Goal: Navigation & Orientation: Find specific page/section

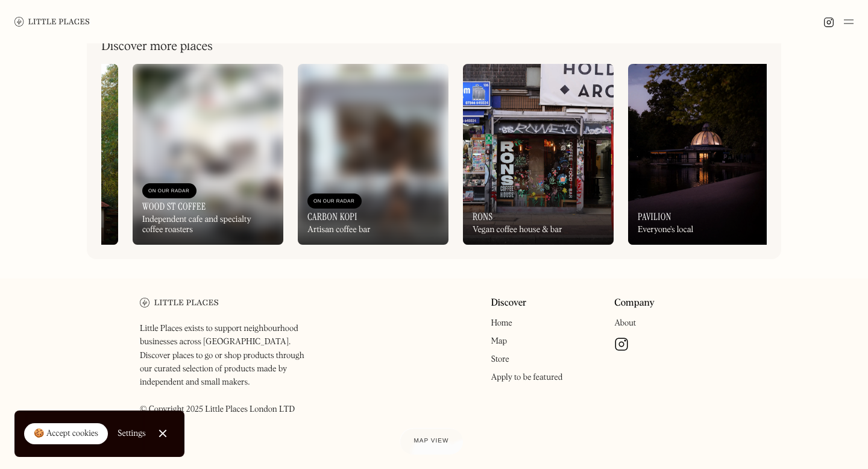
scroll to position [0, 420]
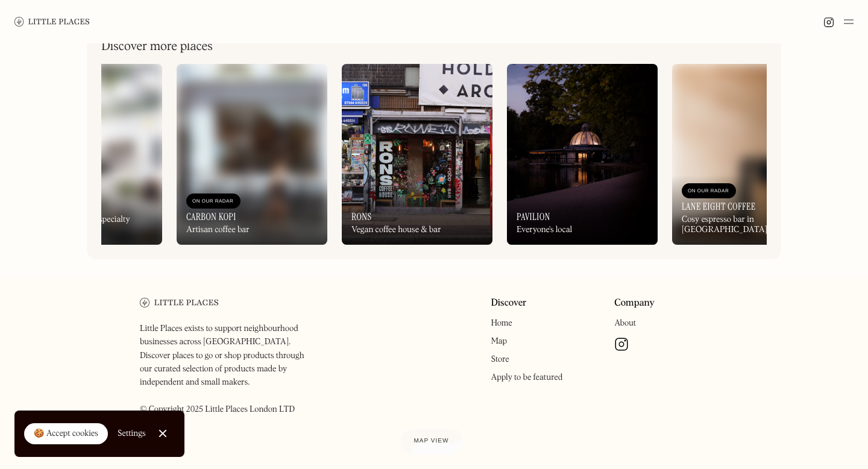
click at [302, 161] on img at bounding box center [252, 154] width 151 height 181
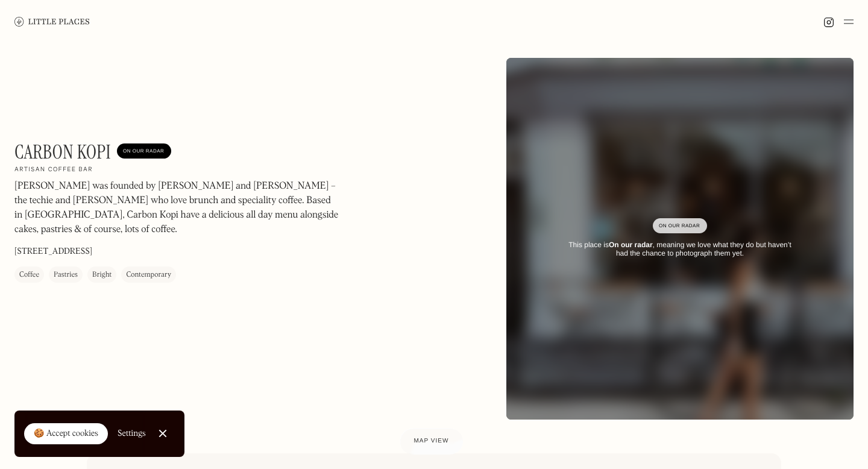
click at [65, 28] on link at bounding box center [51, 21] width 75 height 43
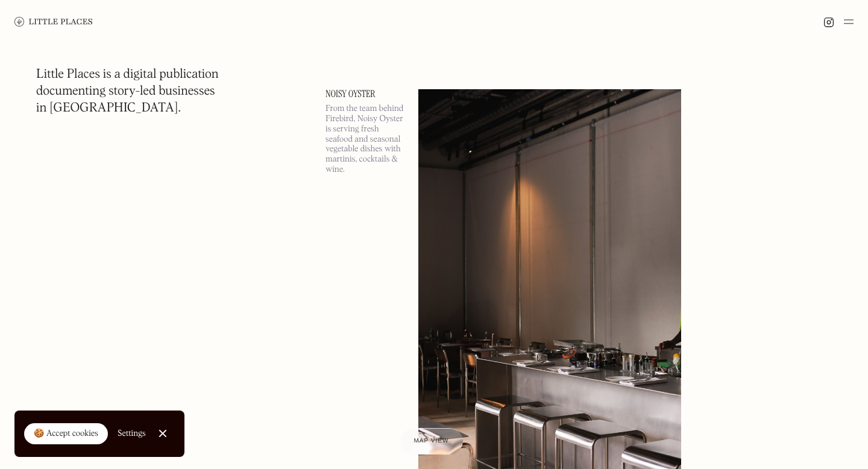
scroll to position [7550, 0]
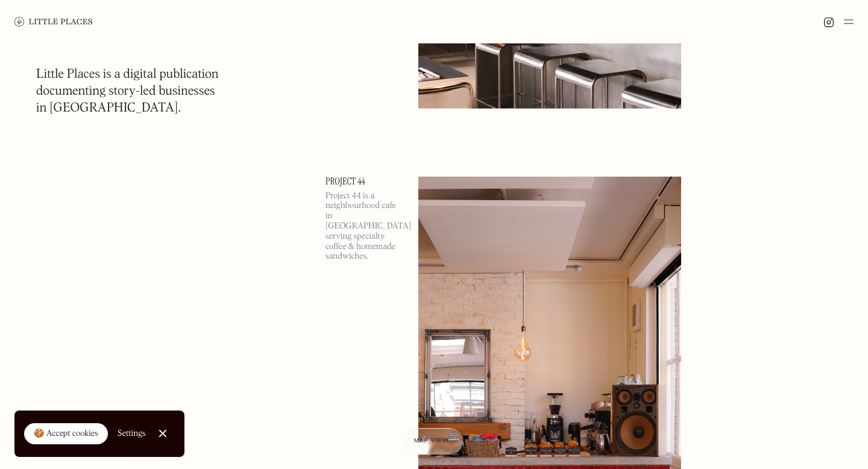
click at [850, 21] on img at bounding box center [849, 21] width 10 height 14
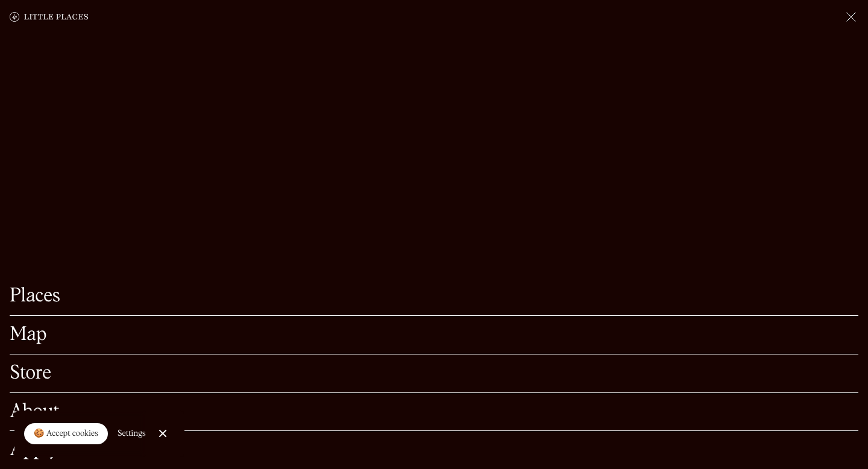
click at [848, 17] on img at bounding box center [851, 17] width 14 height 14
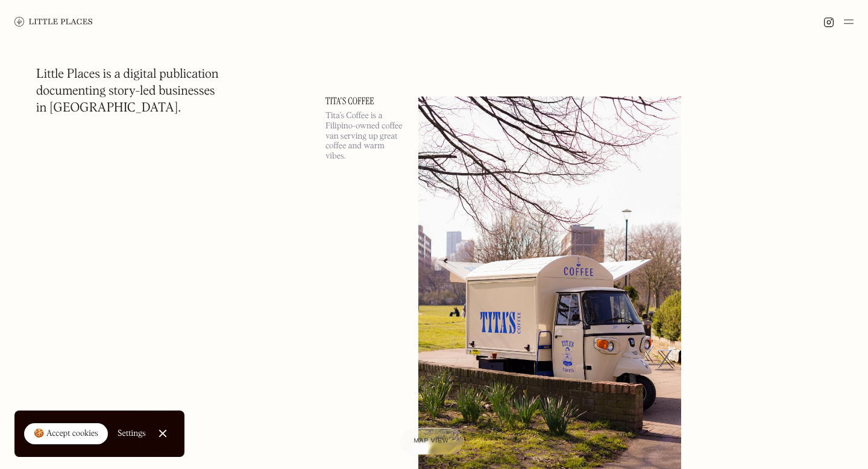
scroll to position [10348, 0]
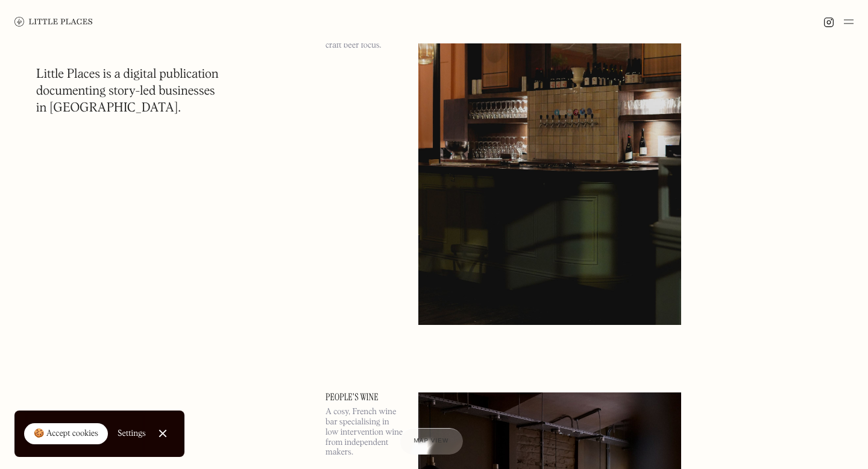
scroll to position [21963, 0]
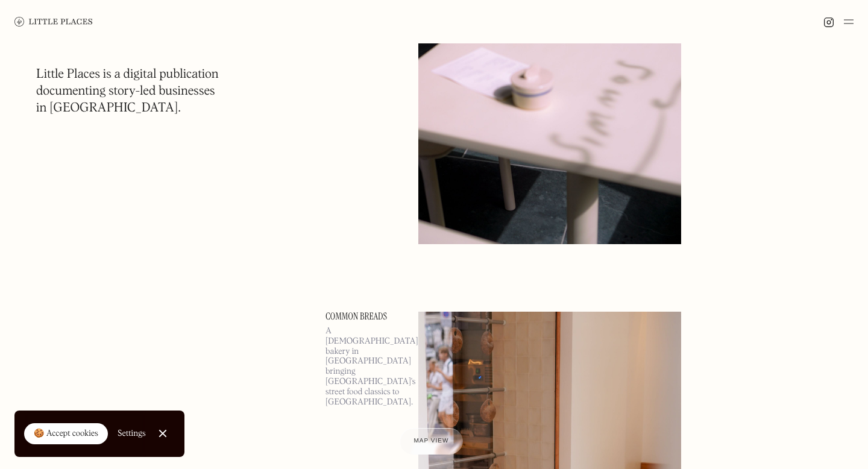
scroll to position [23998, 0]
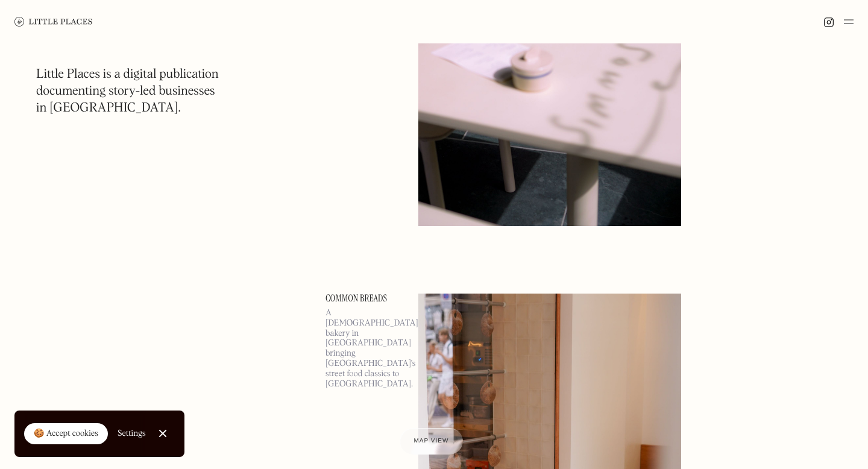
click at [460, 122] on img at bounding box center [550, 36] width 263 height 380
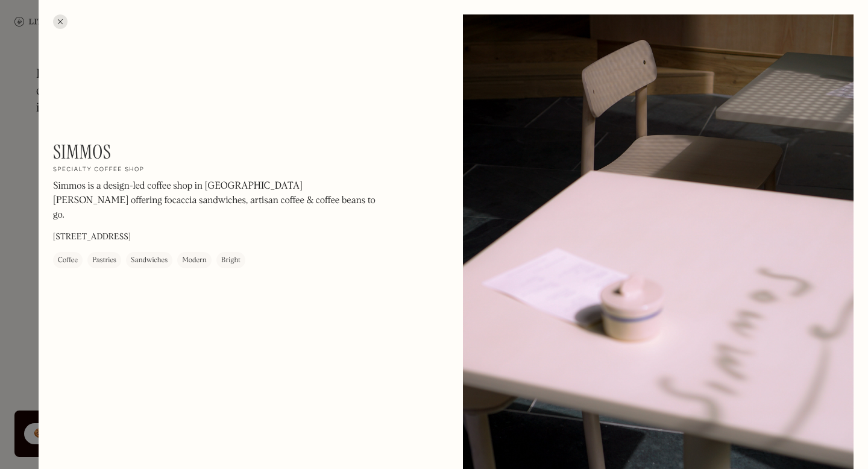
click at [61, 22] on div at bounding box center [60, 21] width 14 height 14
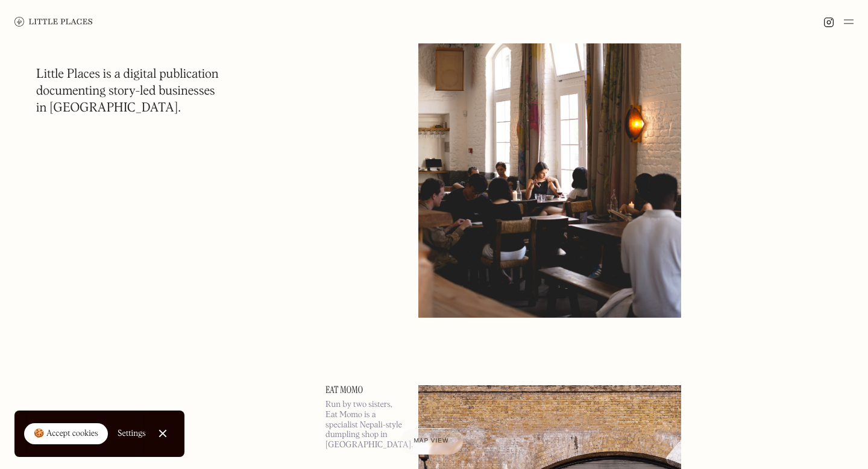
scroll to position [26123, 0]
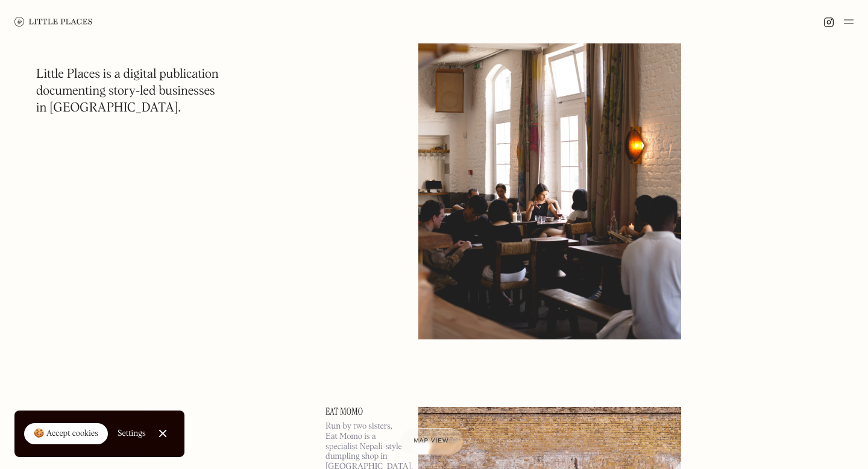
click at [564, 77] on img at bounding box center [550, 150] width 263 height 380
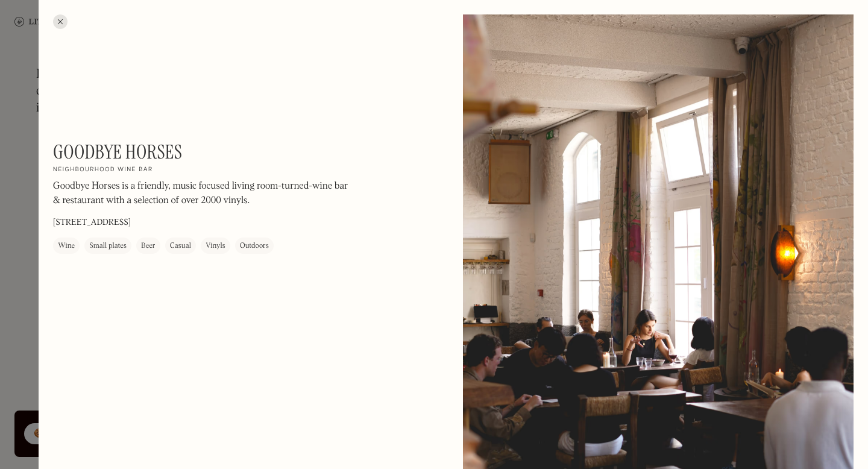
click at [59, 22] on div at bounding box center [60, 21] width 14 height 14
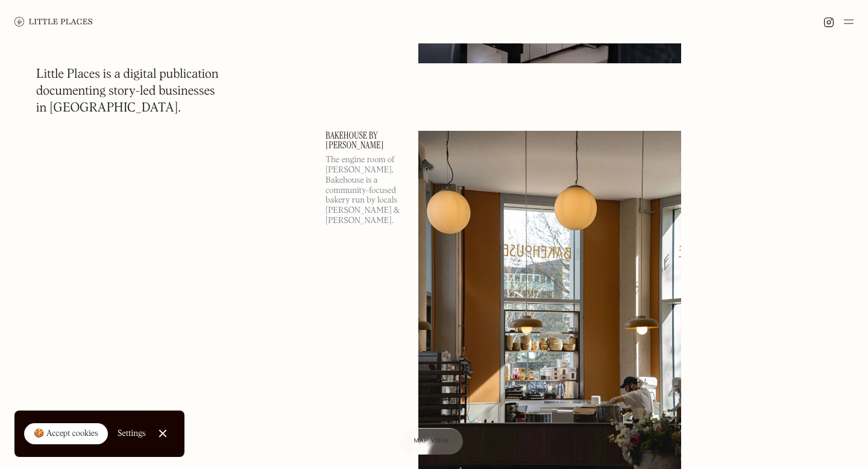
scroll to position [32243, 0]
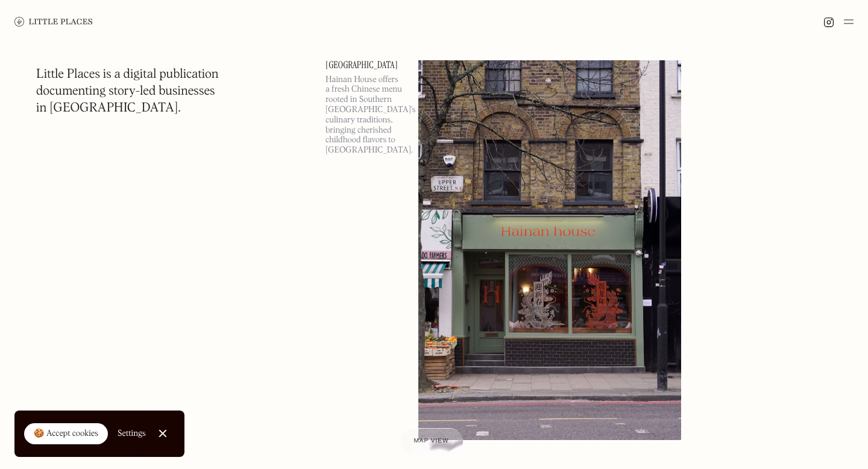
scroll to position [36315, 0]
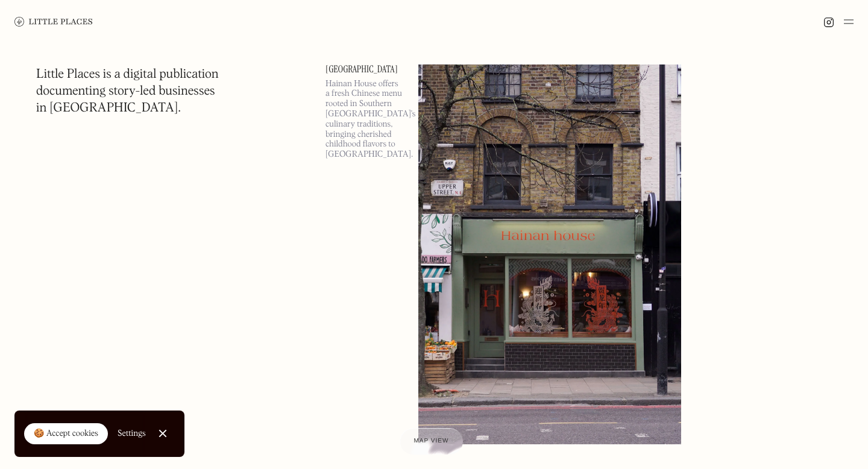
click at [534, 205] on img at bounding box center [550, 255] width 263 height 380
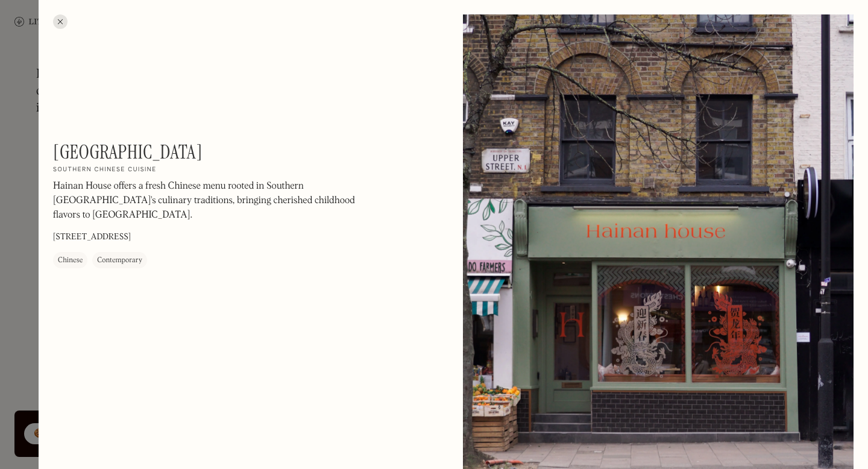
click at [65, 27] on div at bounding box center [60, 21] width 14 height 14
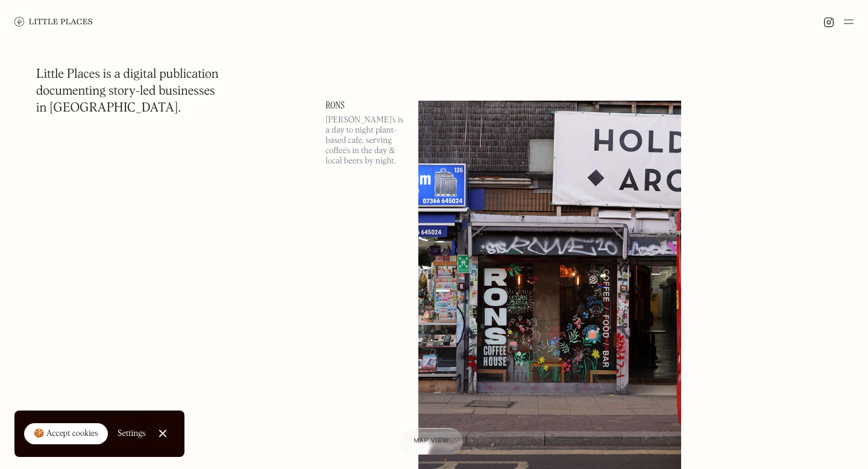
scroll to position [39492, 0]
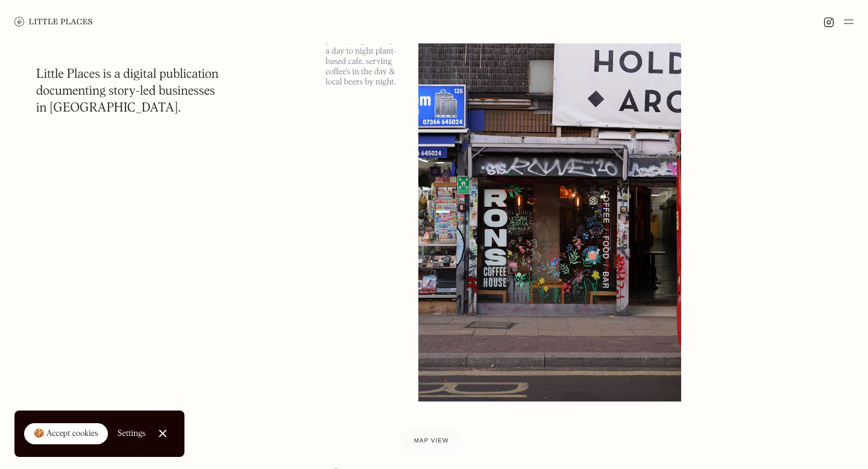
click at [530, 200] on img at bounding box center [550, 212] width 263 height 380
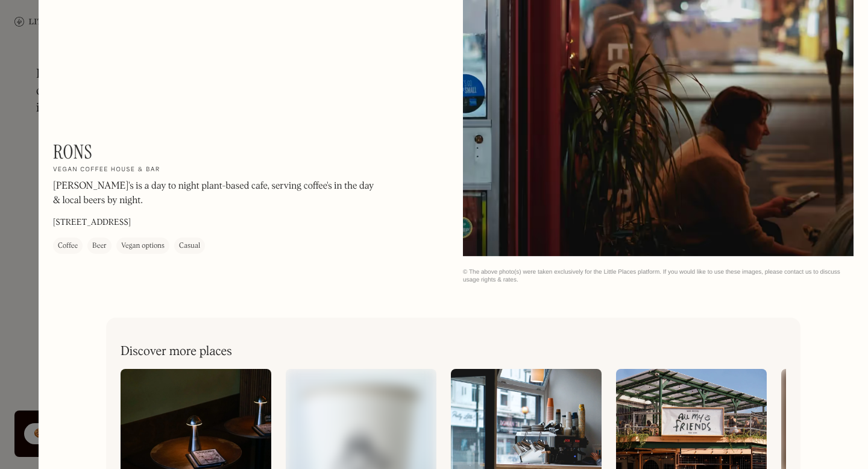
scroll to position [859, 0]
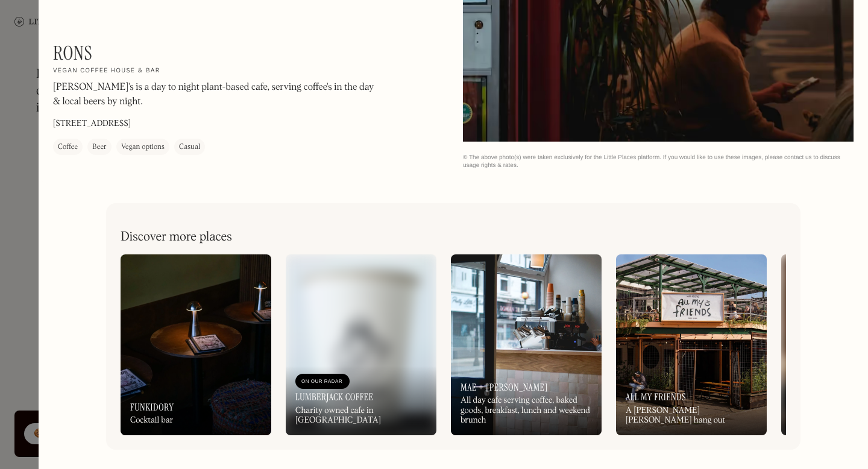
click at [74, 78] on div "Rons On Our Radar Vegan coffee house & bar Ron's is a day to night plant-based …" at bounding box center [216, 98] width 326 height 113
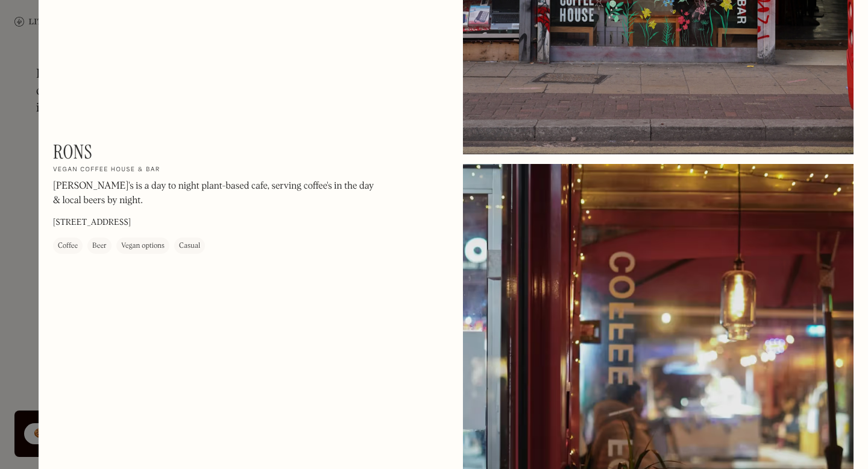
scroll to position [14, 0]
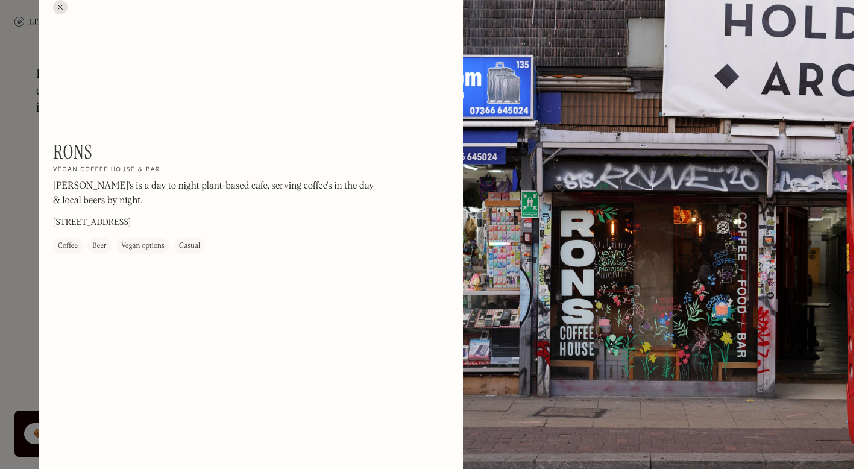
click at [57, 11] on div at bounding box center [60, 7] width 14 height 14
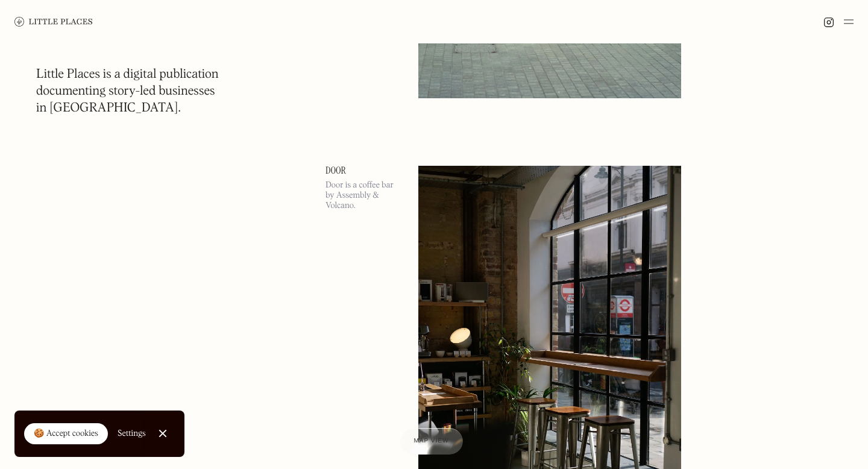
scroll to position [43913, 0]
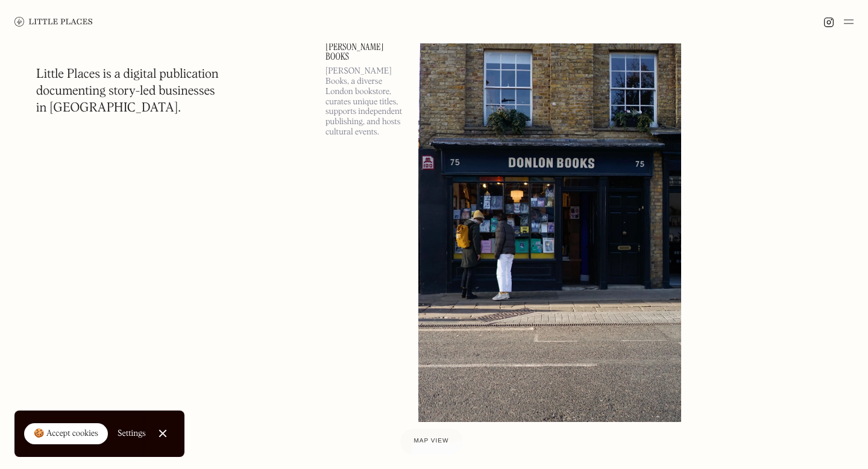
scroll to position [48451, 0]
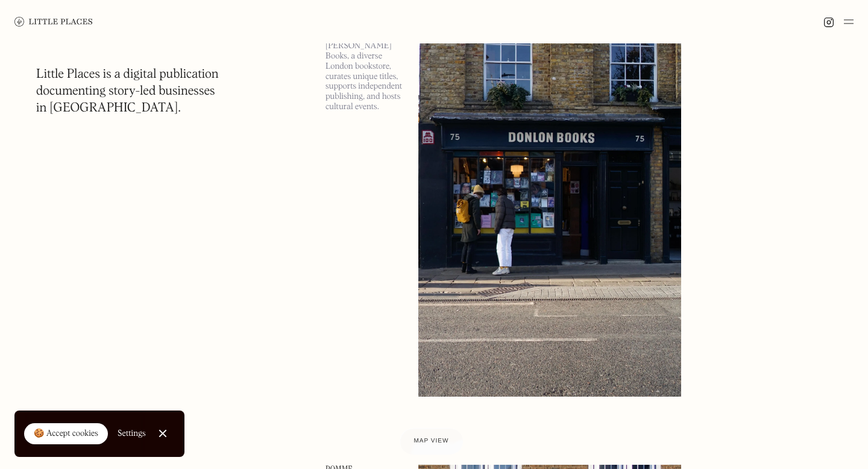
click at [557, 233] on img at bounding box center [550, 207] width 263 height 380
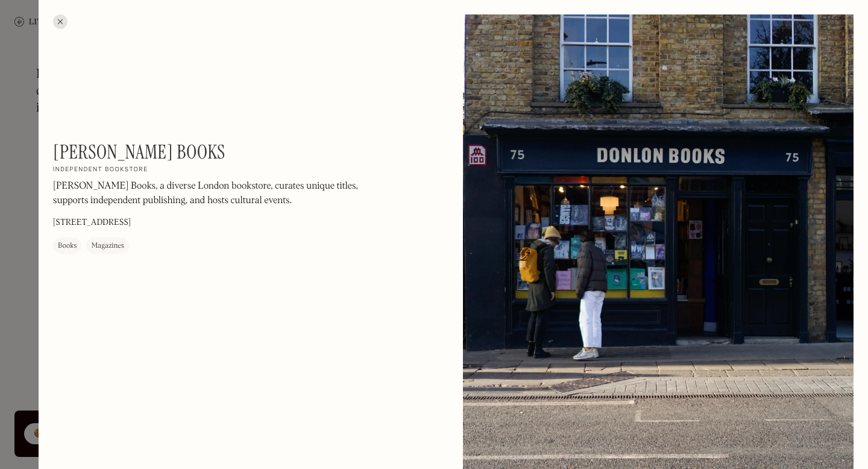
click at [59, 23] on div at bounding box center [60, 21] width 14 height 14
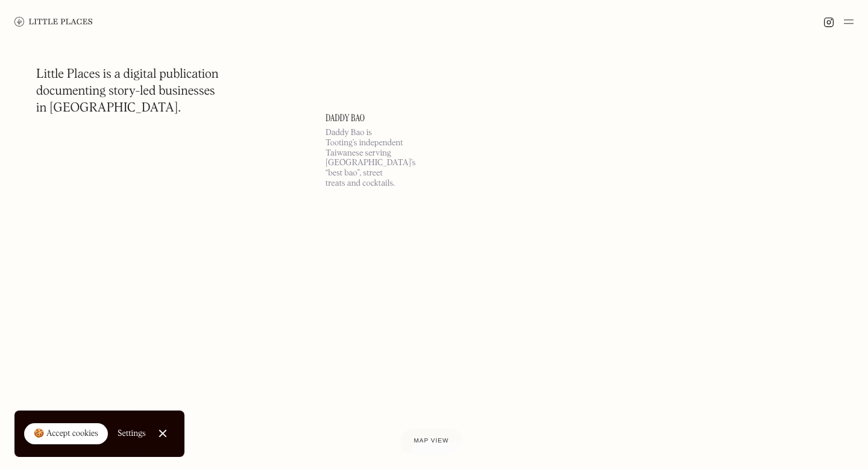
scroll to position [52885, 0]
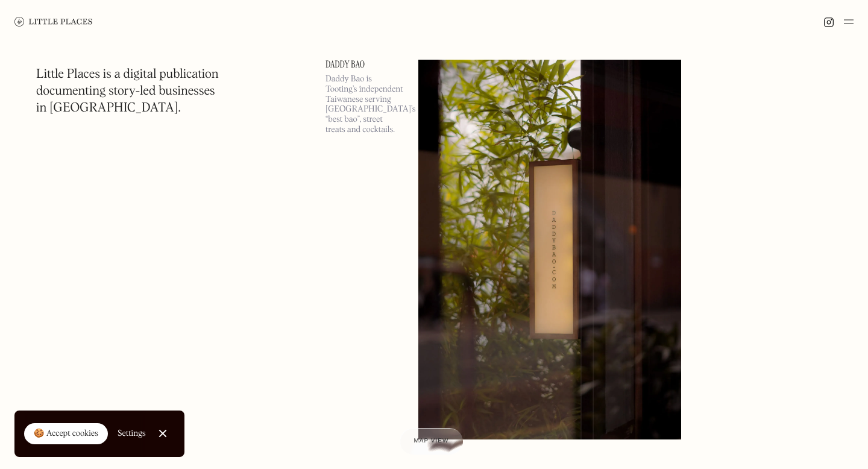
click at [583, 215] on img at bounding box center [550, 250] width 263 height 380
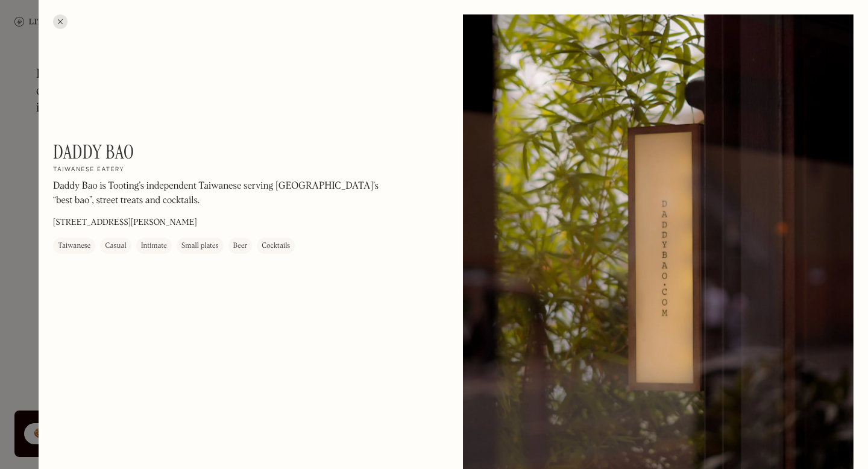
click at [57, 28] on div at bounding box center [60, 21] width 14 height 14
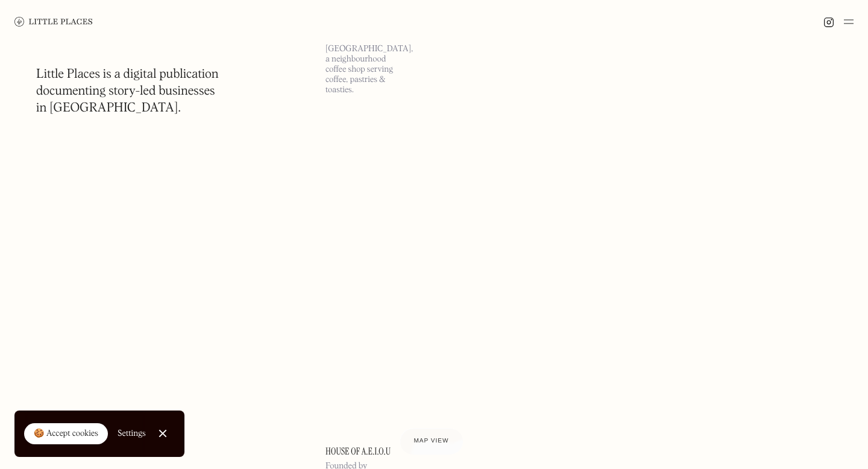
scroll to position [55526, 0]
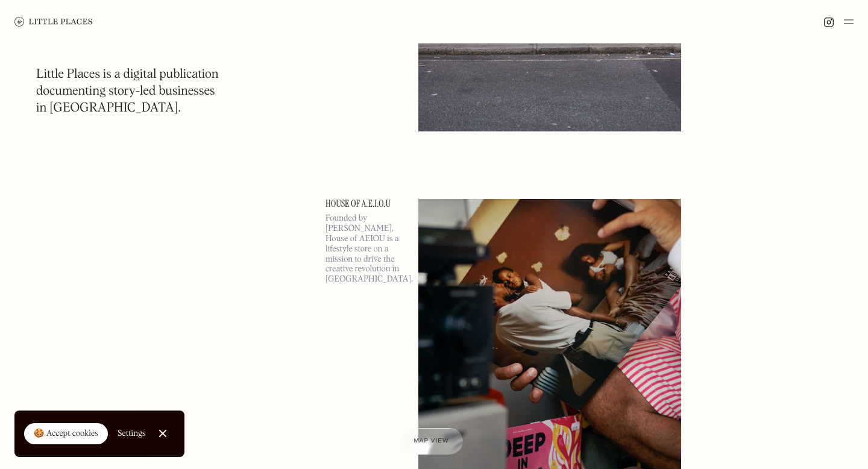
scroll to position [55130, 0]
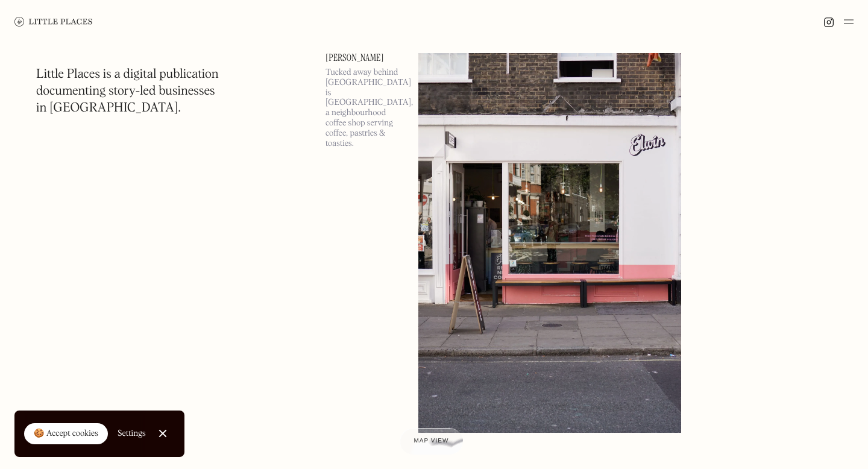
click at [601, 159] on img at bounding box center [550, 243] width 263 height 380
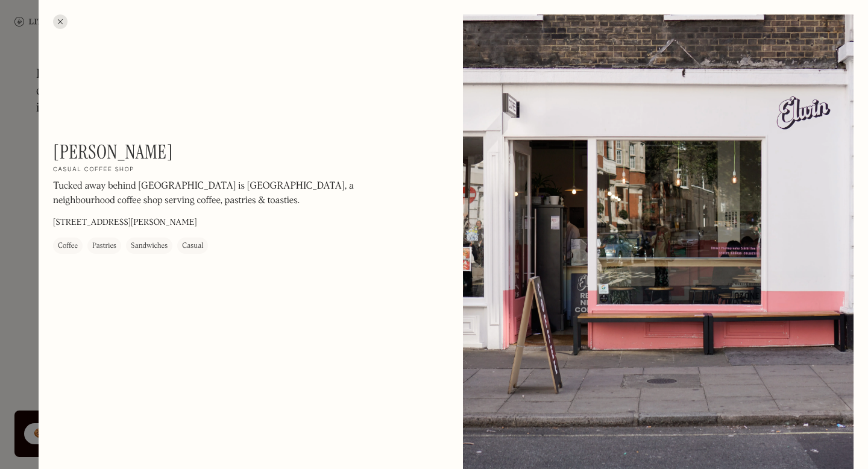
click at [63, 19] on div at bounding box center [60, 21] width 14 height 14
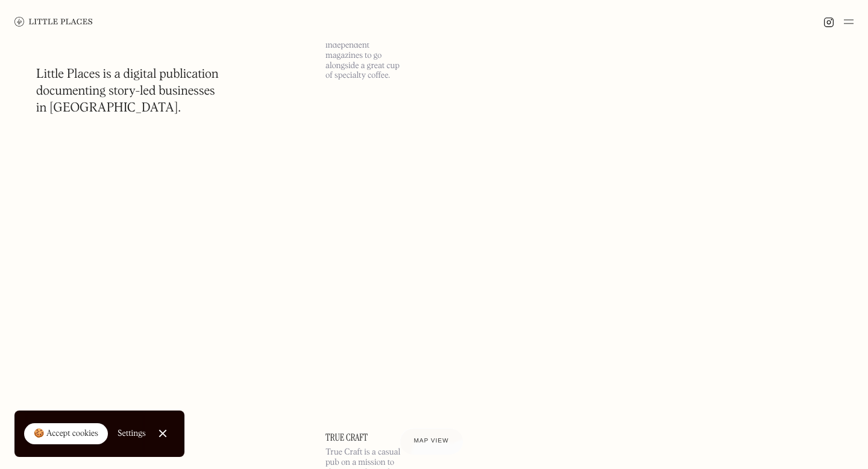
scroll to position [56094, 0]
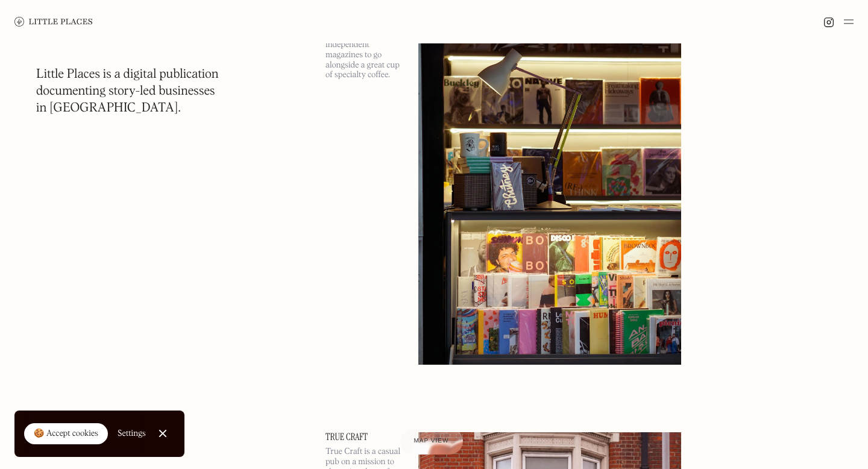
click at [558, 179] on img at bounding box center [550, 175] width 263 height 380
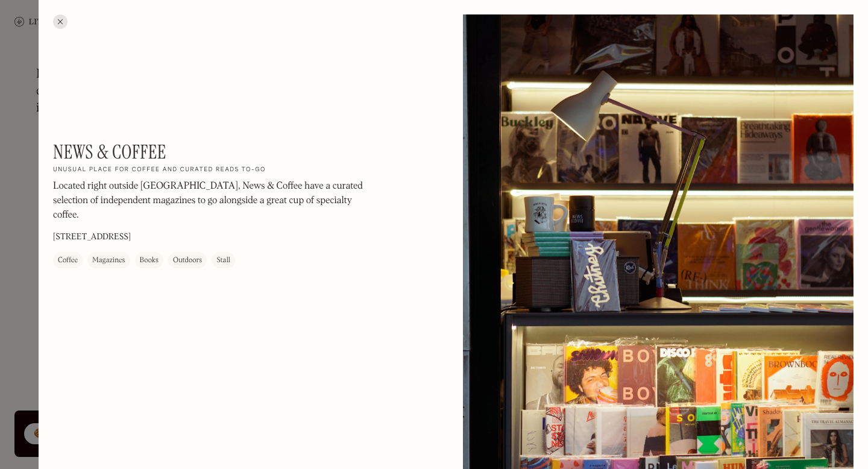
click at [60, 25] on div at bounding box center [60, 21] width 14 height 14
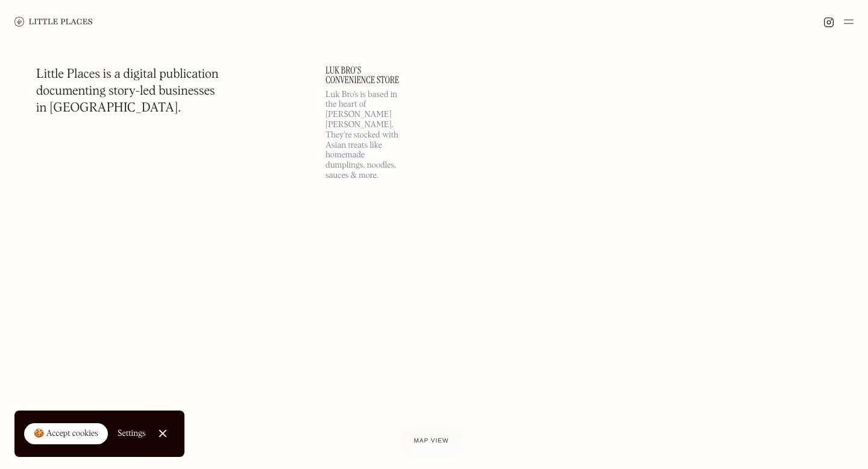
scroll to position [59150, 0]
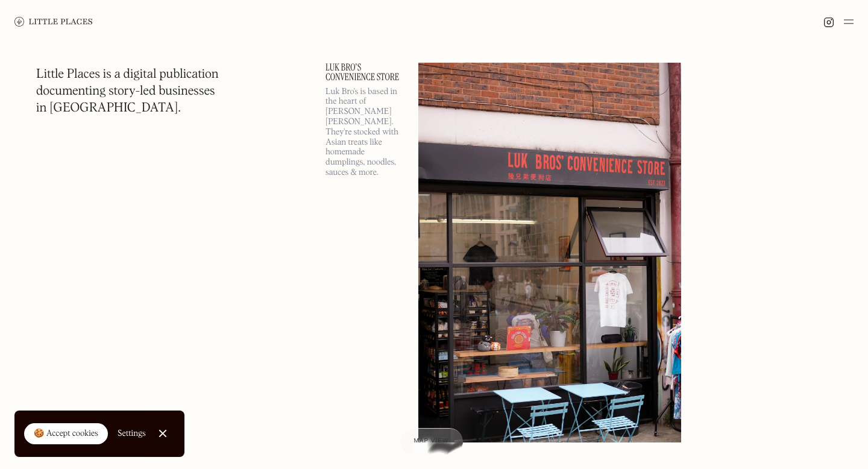
click at [541, 238] on img at bounding box center [550, 253] width 263 height 380
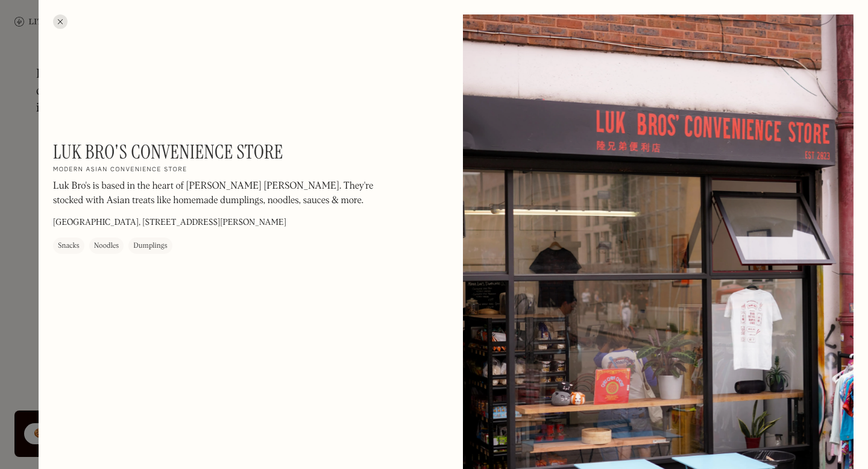
click at [62, 22] on div at bounding box center [60, 21] width 14 height 14
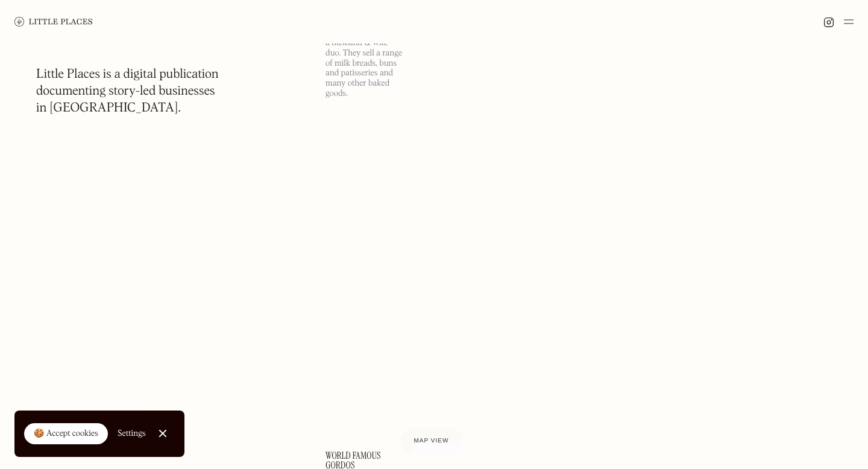
scroll to position [60105, 0]
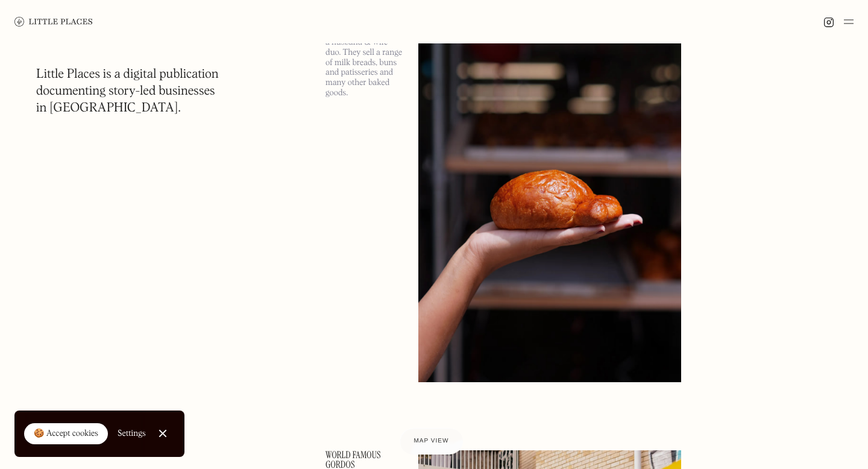
click at [656, 142] on img at bounding box center [550, 192] width 263 height 380
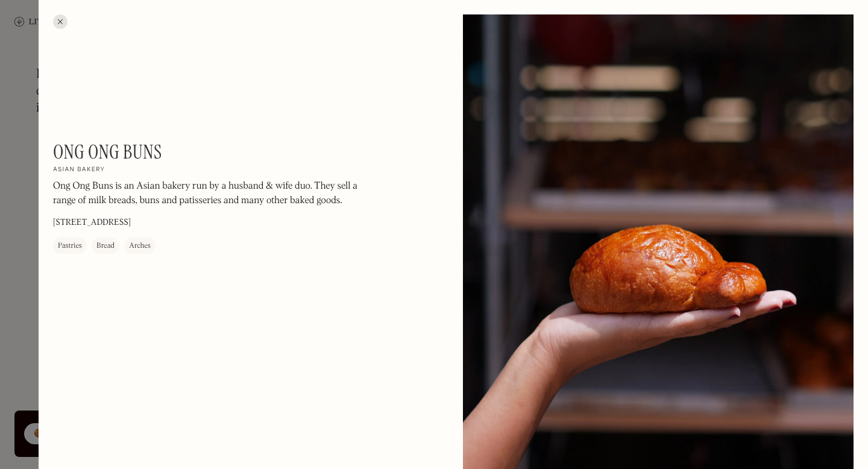
click at [61, 23] on div at bounding box center [60, 21] width 14 height 14
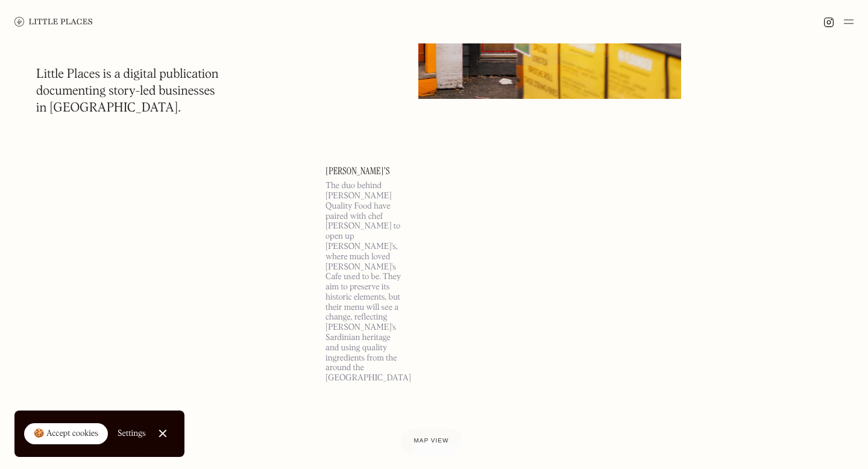
scroll to position [60940, 0]
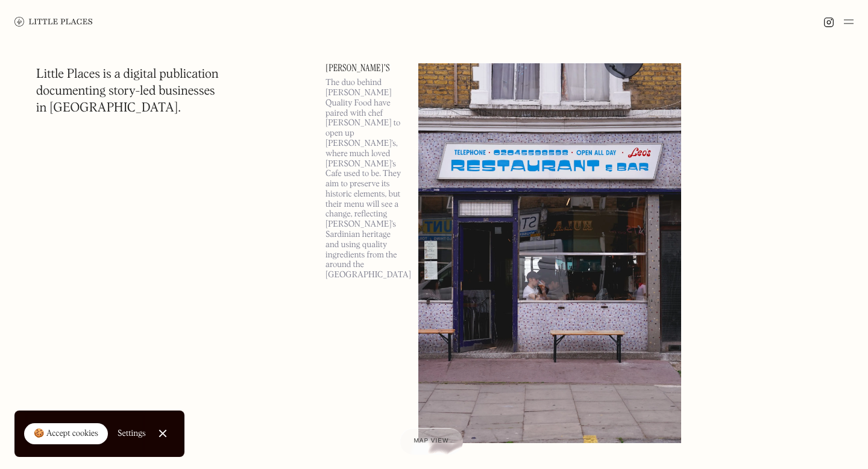
click at [549, 175] on img at bounding box center [550, 253] width 263 height 380
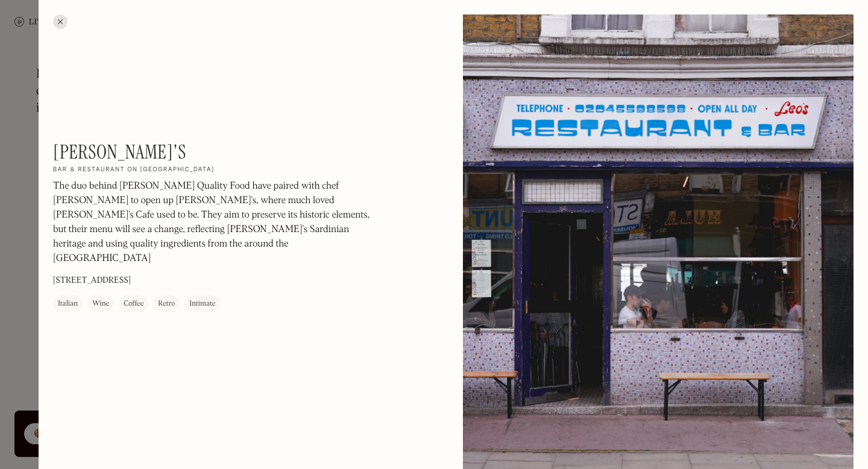
click at [60, 20] on div at bounding box center [60, 21] width 14 height 14
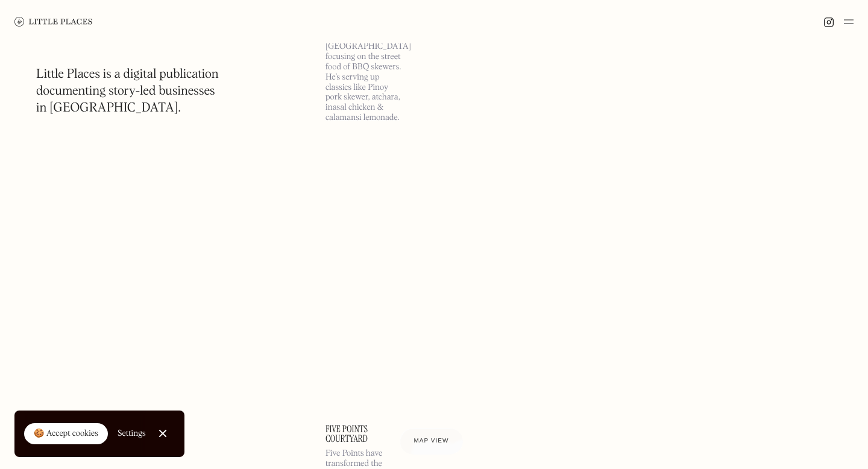
scroll to position [63710, 0]
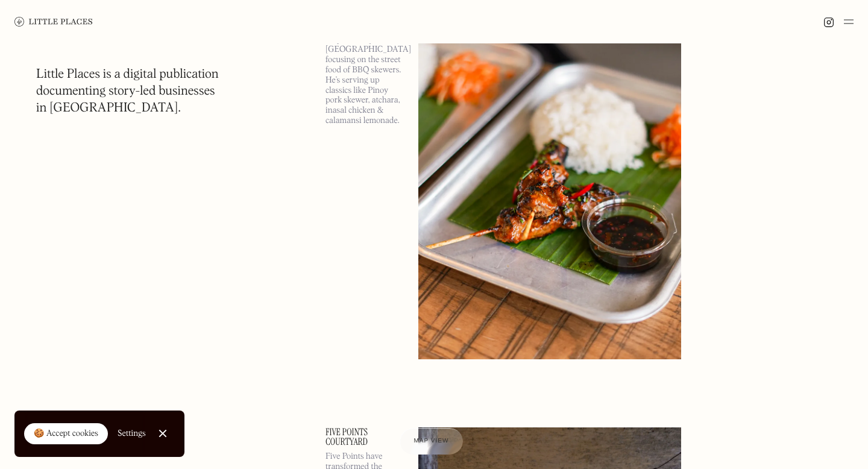
click at [492, 226] on img at bounding box center [550, 169] width 263 height 380
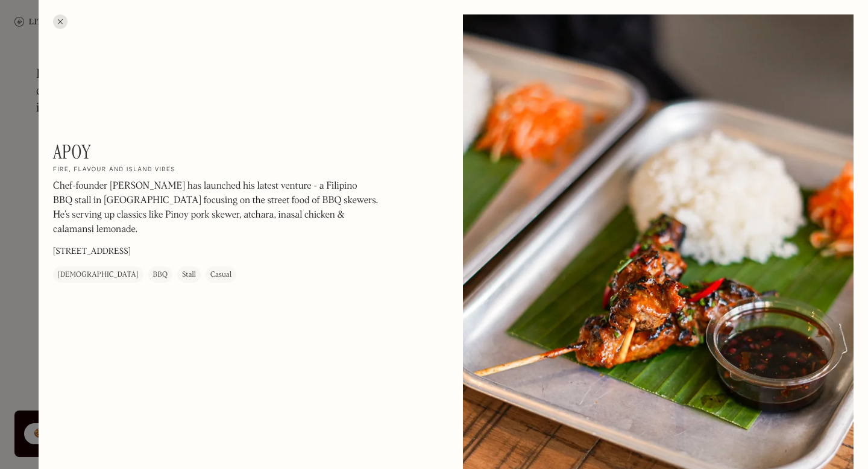
click at [55, 19] on div at bounding box center [60, 21] width 14 height 14
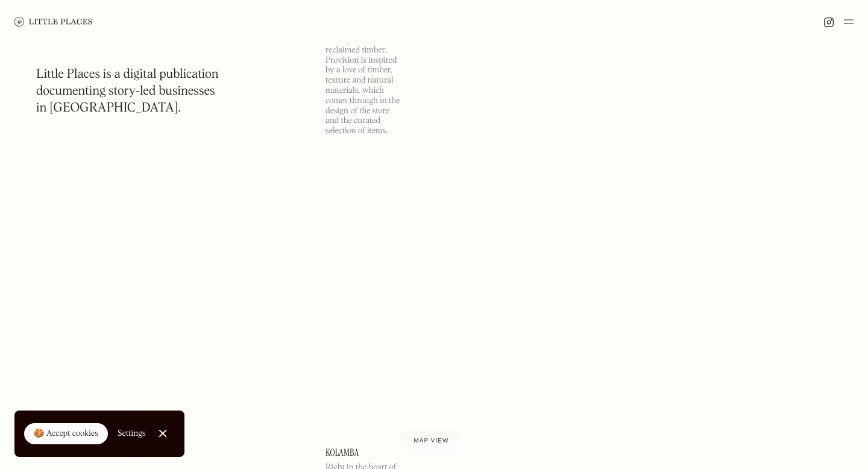
scroll to position [66248, 0]
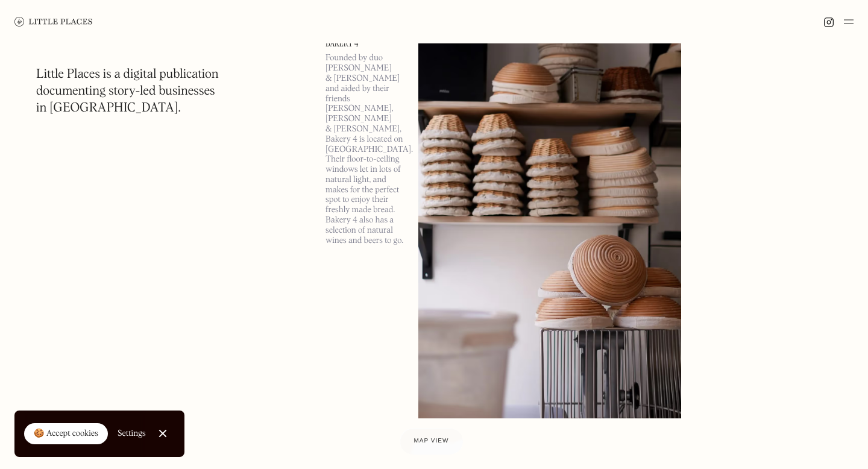
scroll to position [70754, 0]
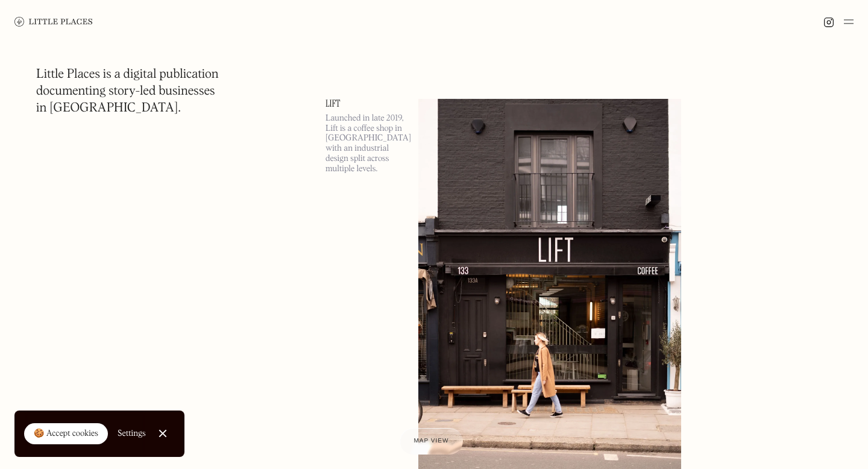
click at [164, 436] on div at bounding box center [163, 434] width 8 height 8
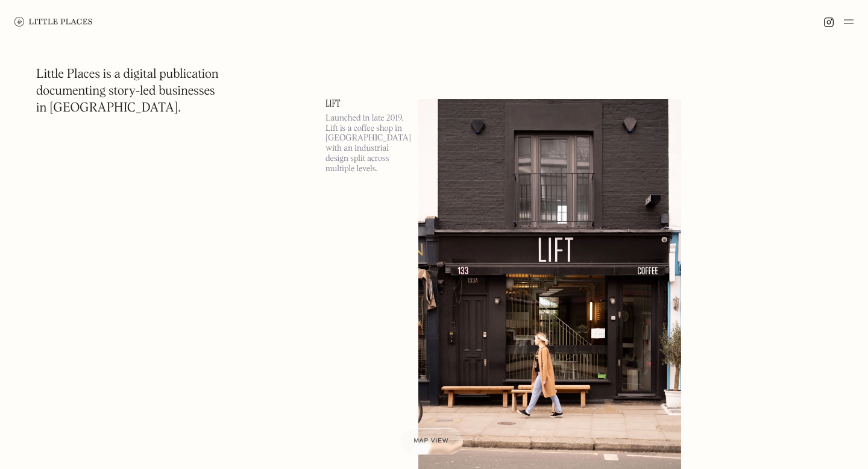
click at [847, 19] on img at bounding box center [849, 21] width 10 height 14
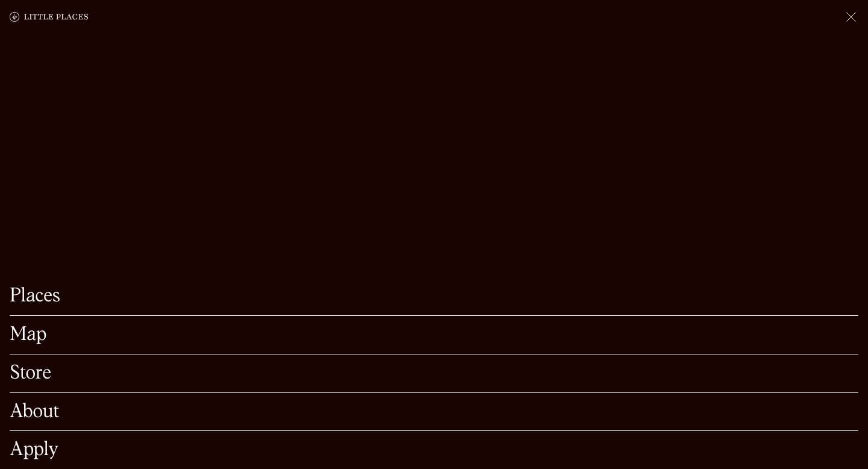
click at [36, 333] on link "Map" at bounding box center [434, 335] width 849 height 19
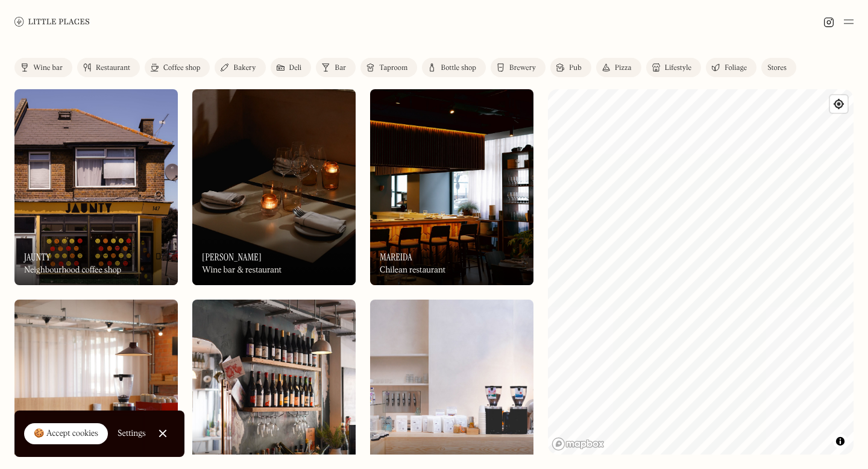
click at [182, 72] on link "Coffee shop" at bounding box center [177, 67] width 65 height 19
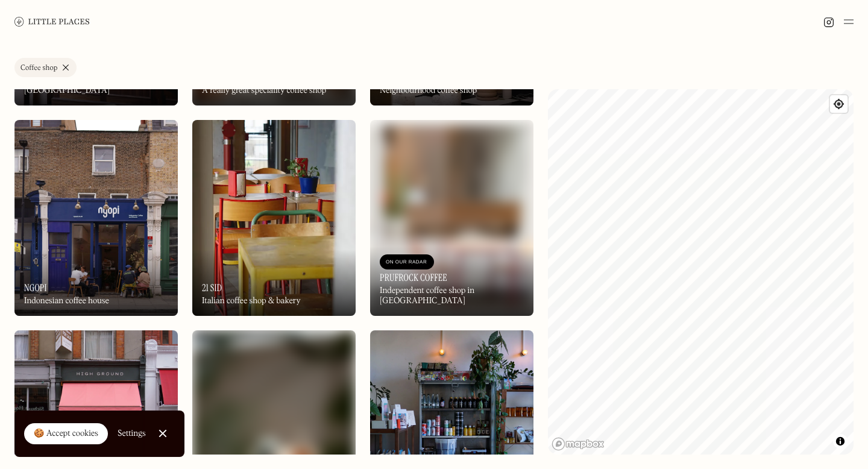
scroll to position [1844, 0]
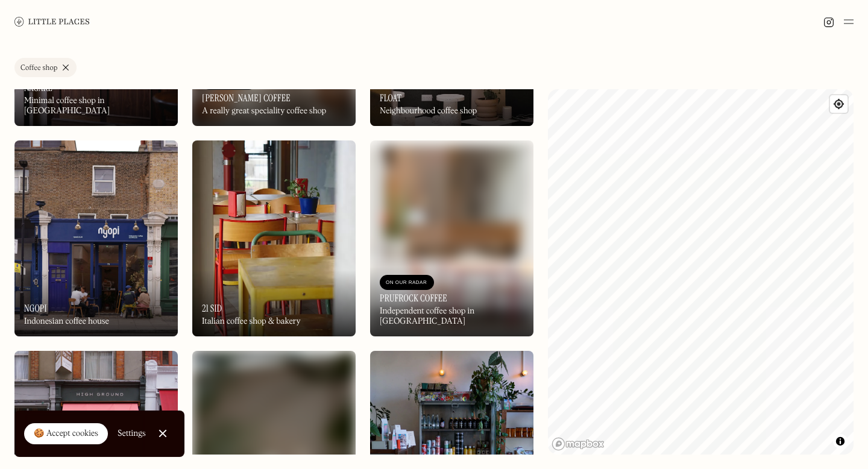
click at [238, 220] on img at bounding box center [273, 239] width 163 height 196
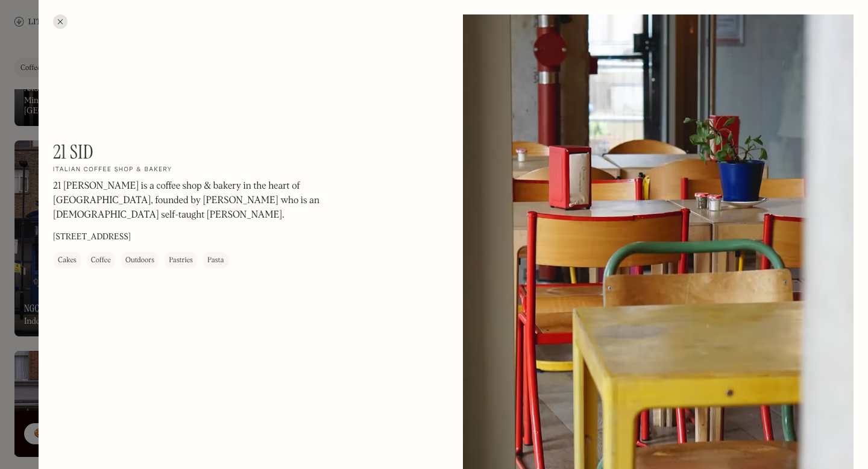
click at [58, 21] on div at bounding box center [60, 21] width 14 height 14
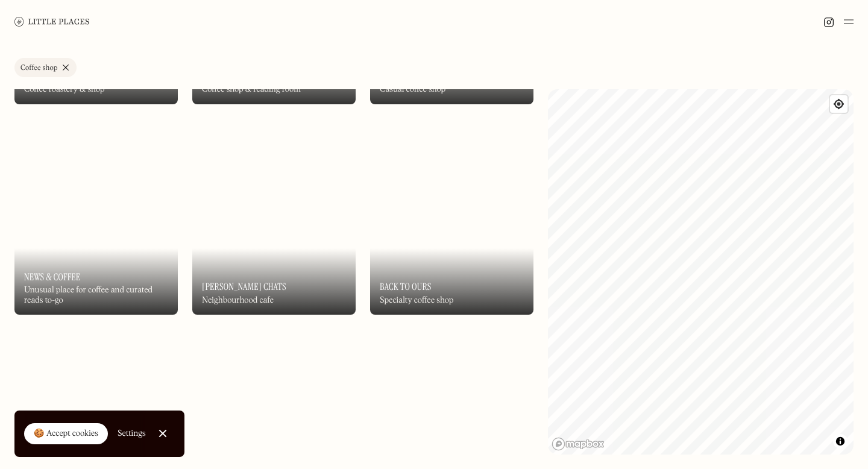
scroll to position [1166, 0]
